Goal: Task Accomplishment & Management: Manage account settings

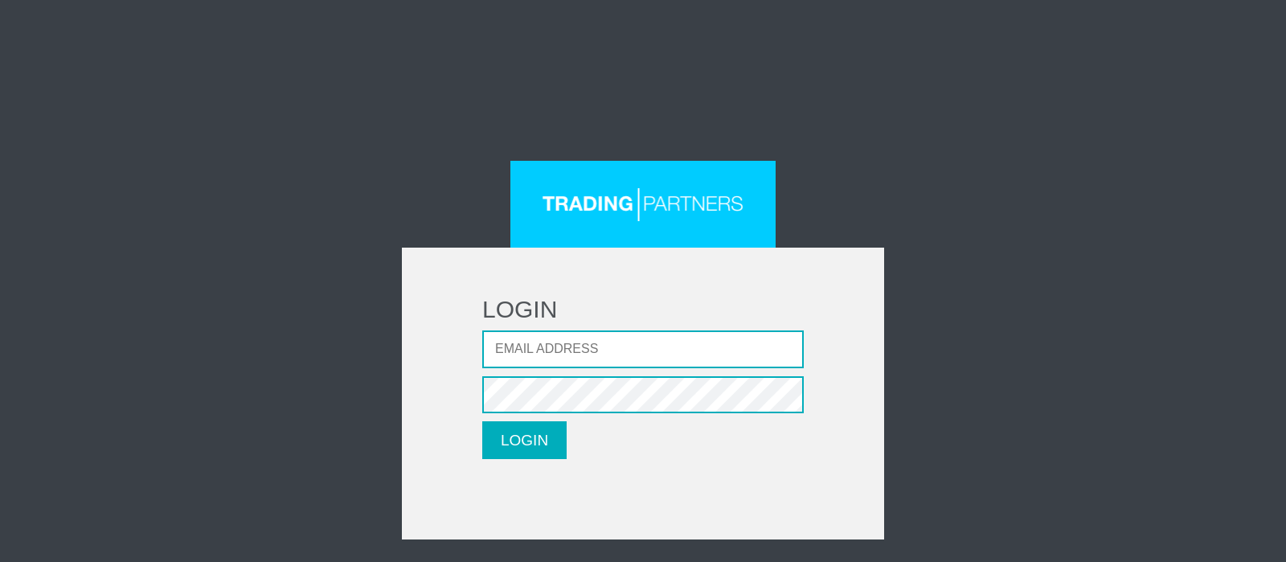
click at [526, 338] on input "Email address" at bounding box center [643, 349] width 322 height 38
type input "[EMAIL_ADDRESS][DOMAIN_NAME]"
click at [482, 421] on button "LOGIN" at bounding box center [524, 440] width 84 height 38
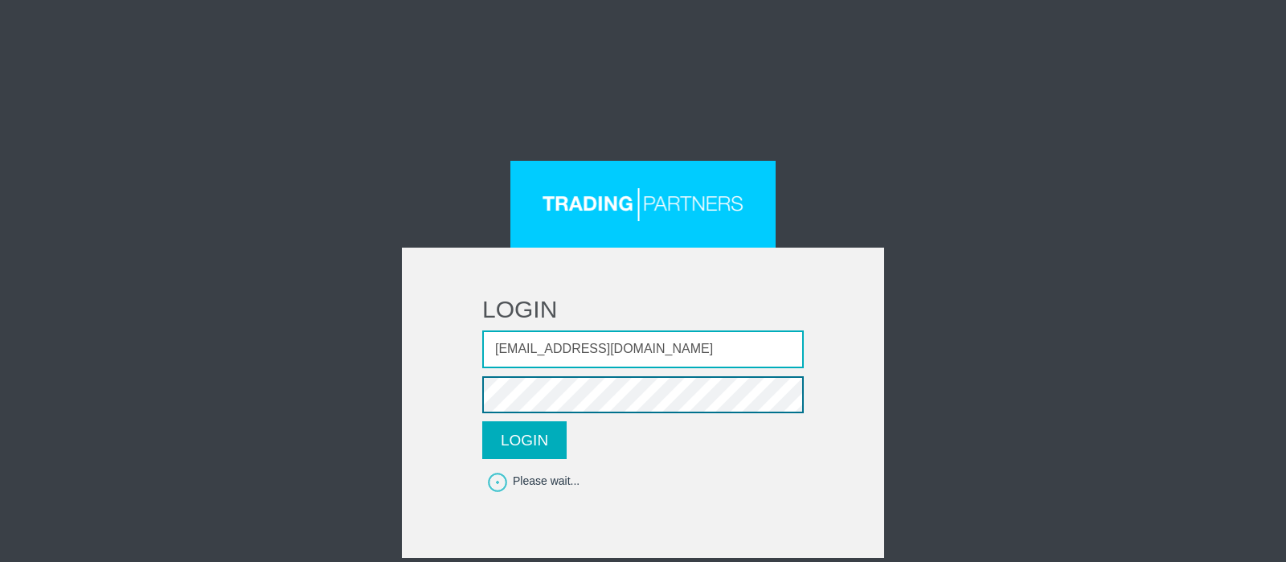
click at [482, 421] on button "LOGIN" at bounding box center [524, 440] width 84 height 38
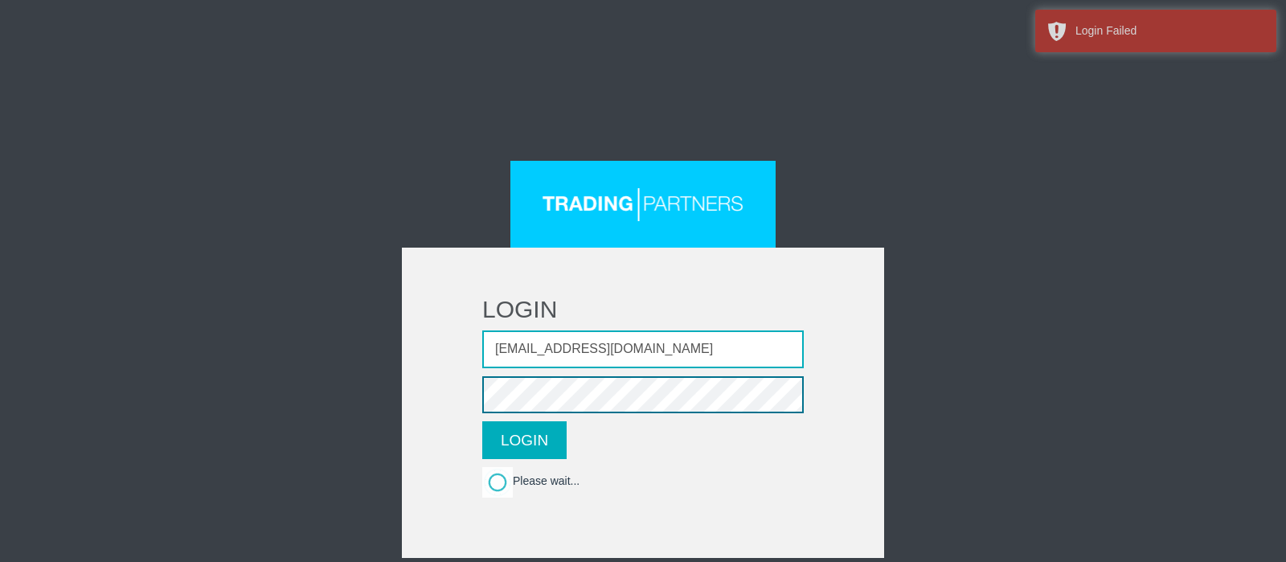
click at [482, 421] on button "LOGIN" at bounding box center [524, 440] width 84 height 38
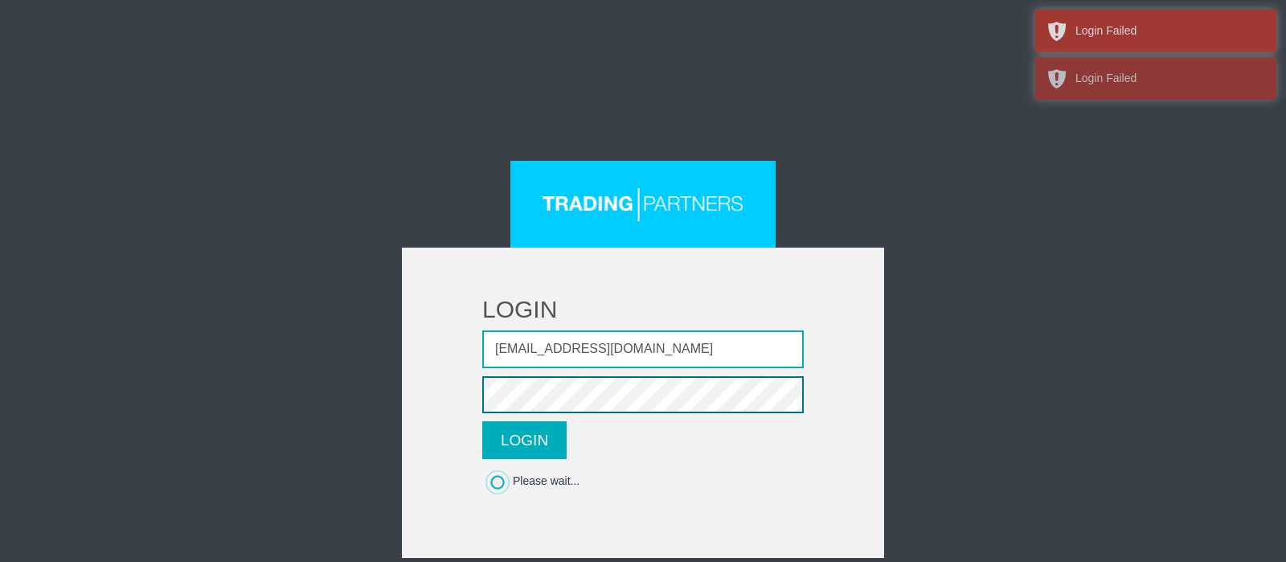
click at [482, 421] on button "LOGIN" at bounding box center [524, 440] width 84 height 38
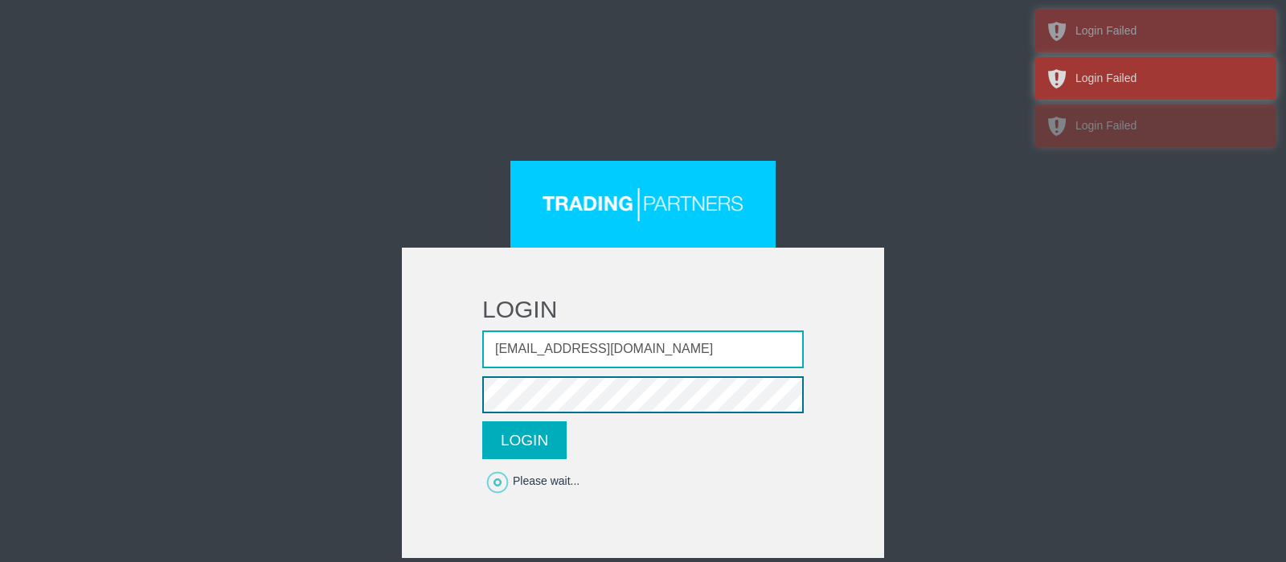
click at [482, 421] on button "LOGIN" at bounding box center [524, 440] width 84 height 38
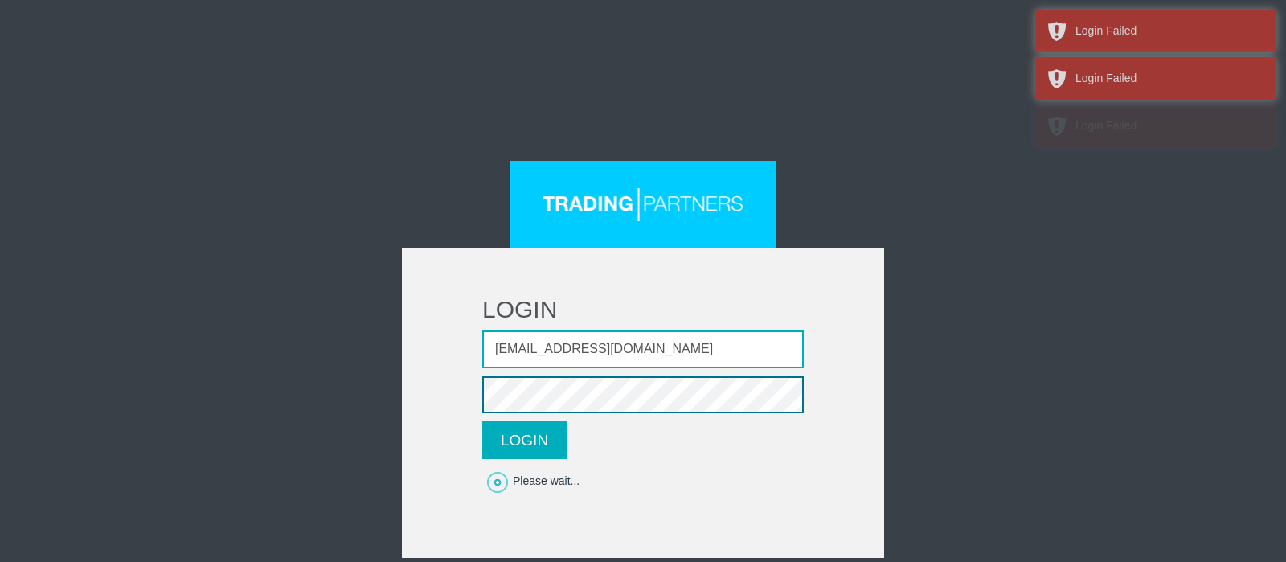
click at [482, 421] on button "LOGIN" at bounding box center [524, 440] width 84 height 38
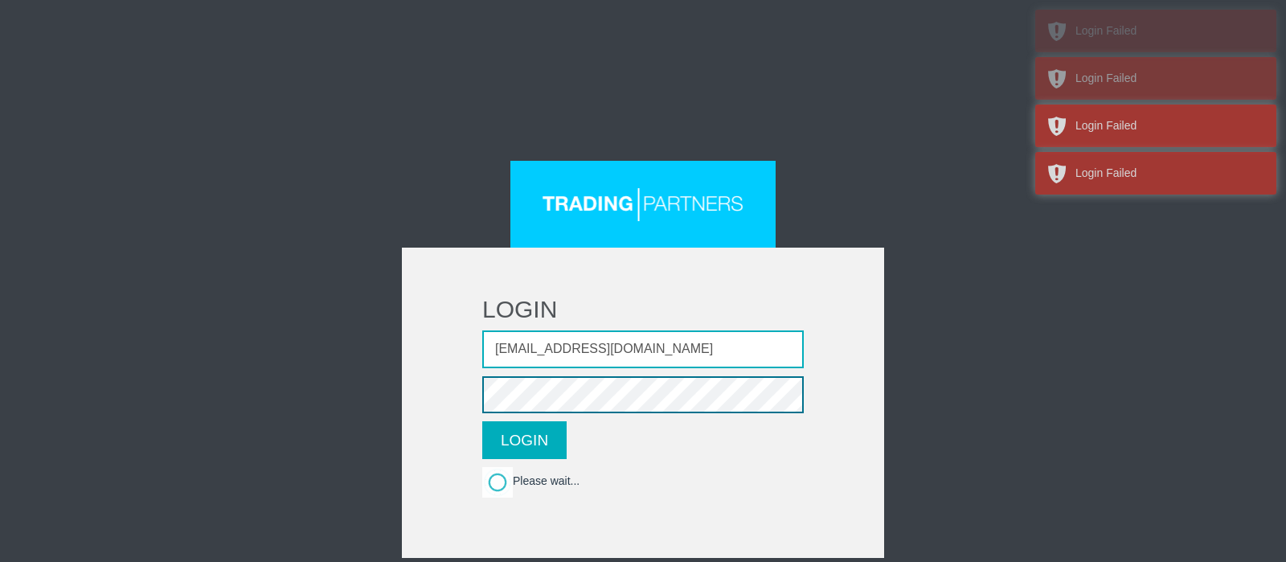
click at [482, 421] on button "LOGIN" at bounding box center [524, 440] width 84 height 38
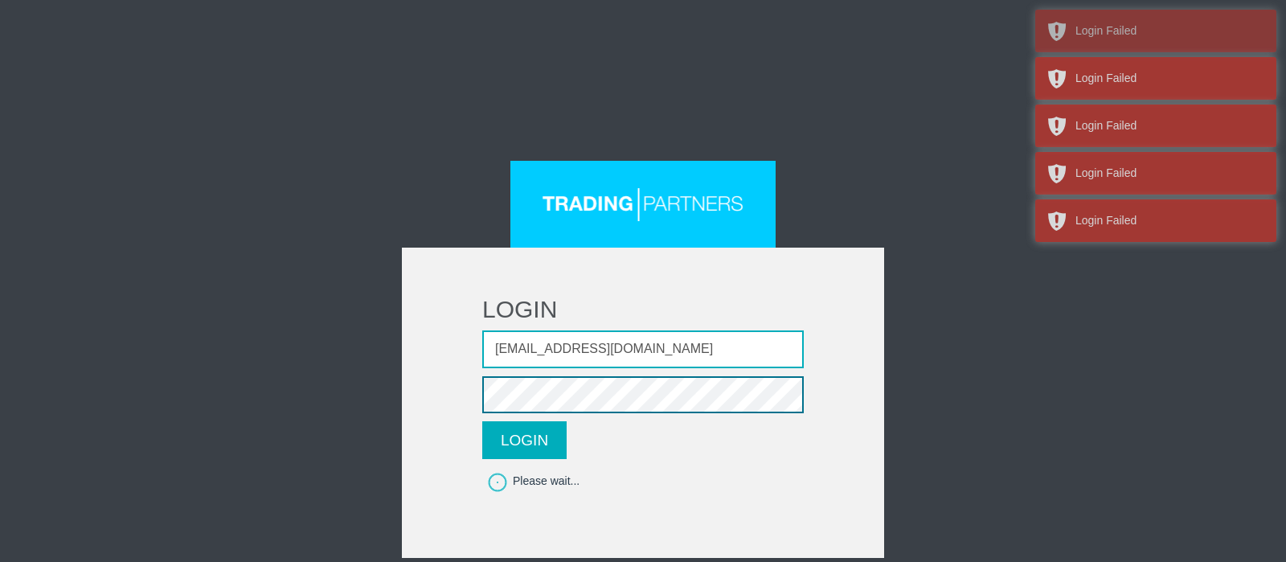
click at [482, 421] on button "LOGIN" at bounding box center [524, 440] width 84 height 38
